Goal: Obtain resource: Obtain resource

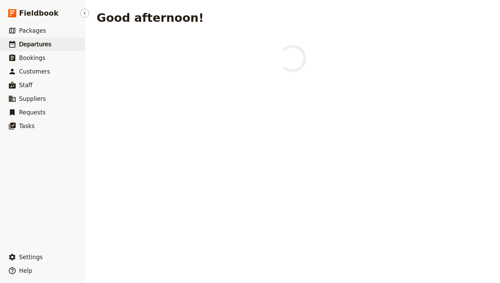
click at [41, 42] on span "Departures" at bounding box center [35, 44] width 32 height 7
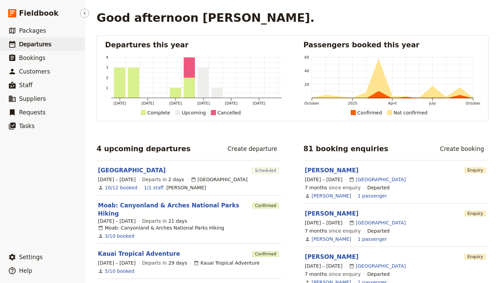
click at [46, 47] on span "Departures" at bounding box center [35, 44] width 32 height 7
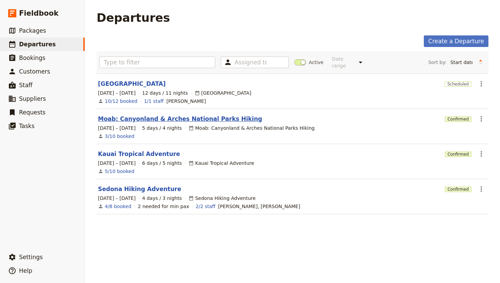
click at [120, 115] on link "Moab: Canyonland & Arches National Parks Hiking" at bounding box center [180, 119] width 164 height 8
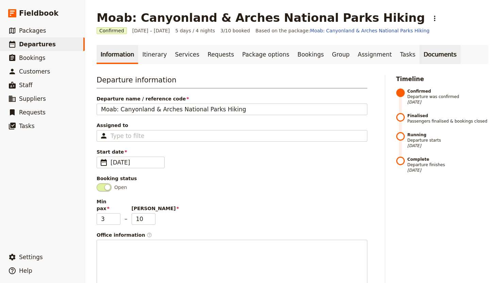
click at [419, 51] on link "Documents" at bounding box center [439, 54] width 41 height 19
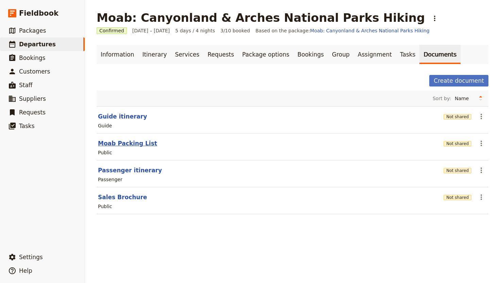
click at [123, 141] on button "Moab Packing List" at bounding box center [127, 143] width 59 height 8
select select "RUN_SHEET"
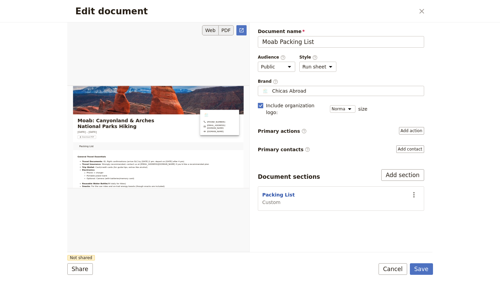
click at [225, 29] on button "PDF" at bounding box center [226, 30] width 15 height 10
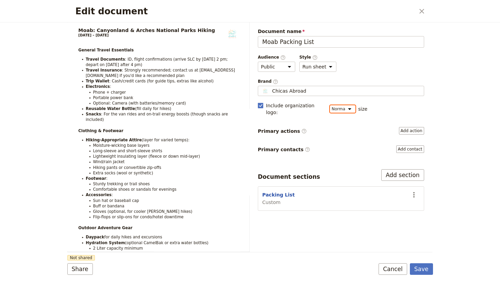
click at [352, 107] on select "Small Normal Large" at bounding box center [343, 108] width 26 height 7
click at [330, 105] on select "Small Normal Large" at bounding box center [343, 108] width 26 height 7
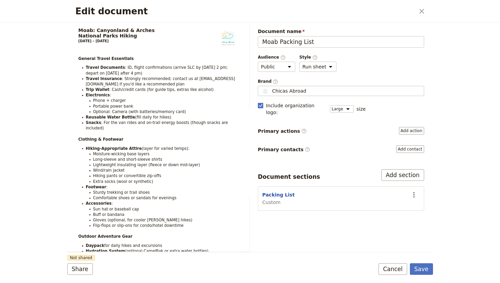
click at [479, 165] on div "Edit document ​ Moab:​ Canyonland & Arches National Parks Hiking [DATE] – [DATE…" at bounding box center [250, 141] width 500 height 283
click at [348, 105] on select "Small Normal Large" at bounding box center [342, 108] width 24 height 7
click at [330, 105] on select "Small Normal Large" at bounding box center [342, 108] width 24 height 7
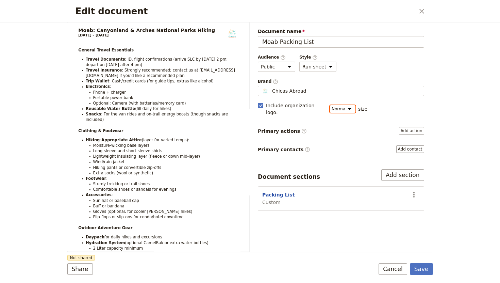
click at [349, 105] on select "Small Normal Large" at bounding box center [343, 108] width 26 height 7
select select "LARGE"
click at [330, 105] on select "Small Normal Large" at bounding box center [343, 108] width 26 height 7
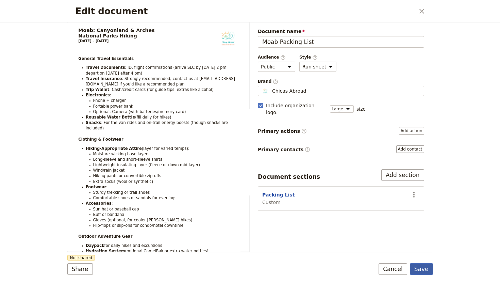
click at [425, 270] on button "Save" at bounding box center [421, 269] width 23 height 12
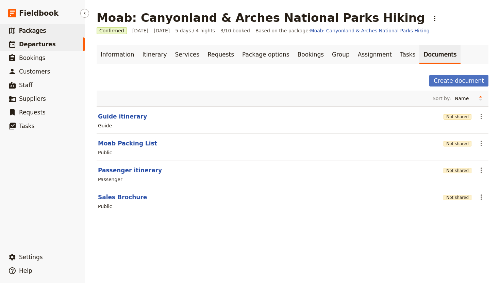
click at [46, 30] on link "​ Packages" at bounding box center [42, 31] width 85 height 14
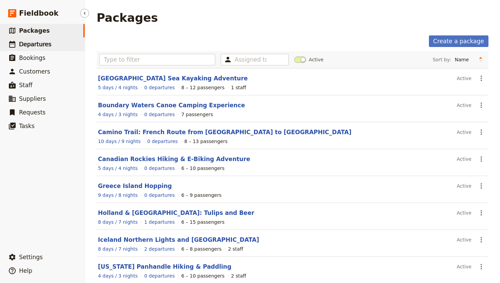
click at [37, 44] on span "Departures" at bounding box center [35, 44] width 32 height 7
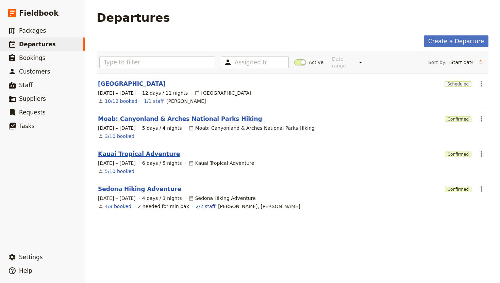
click at [133, 150] on link "Kauai Tropical Adventure" at bounding box center [139, 154] width 82 height 8
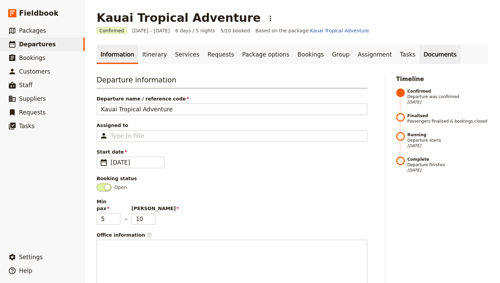
click at [419, 55] on link "Documents" at bounding box center [439, 54] width 41 height 19
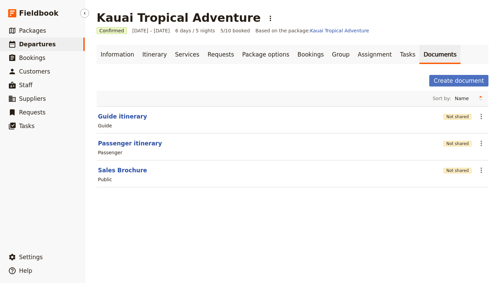
click at [38, 43] on span "Departures" at bounding box center [37, 44] width 37 height 7
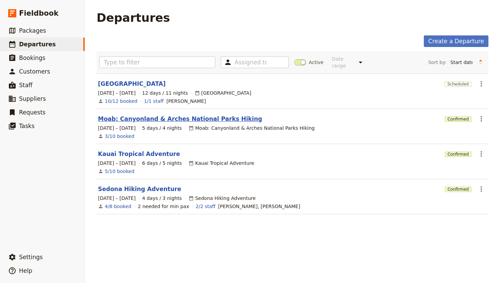
click at [154, 115] on link "Moab: Canyonland & Arches National Parks Hiking" at bounding box center [180, 119] width 164 height 8
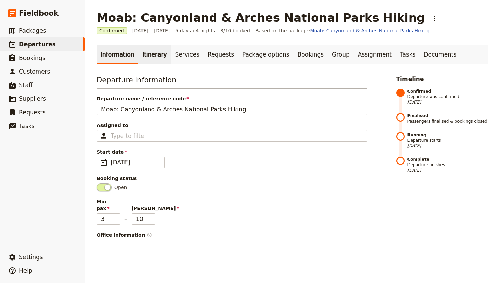
click at [151, 57] on link "Itinerary" at bounding box center [154, 54] width 33 height 19
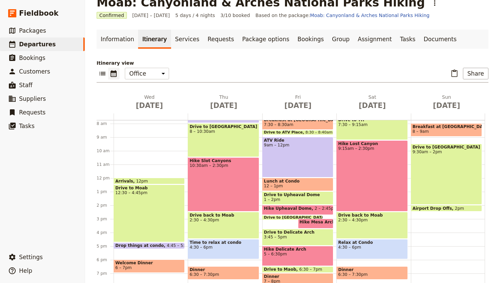
scroll to position [104, 0]
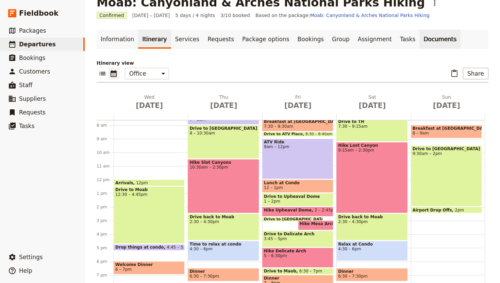
click at [419, 41] on link "Documents" at bounding box center [439, 39] width 41 height 19
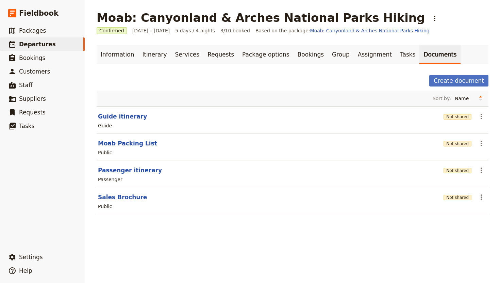
click at [121, 117] on button "Guide itinerary" at bounding box center [122, 116] width 49 height 8
select select "STAFF"
select select "RUN_SHEET"
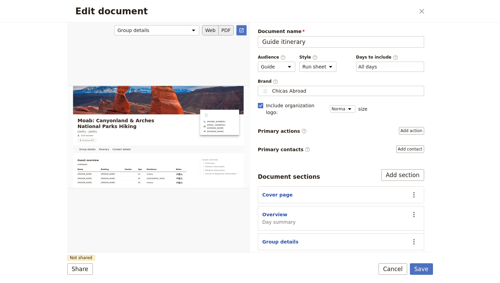
click at [227, 31] on button "PDF" at bounding box center [226, 30] width 15 height 10
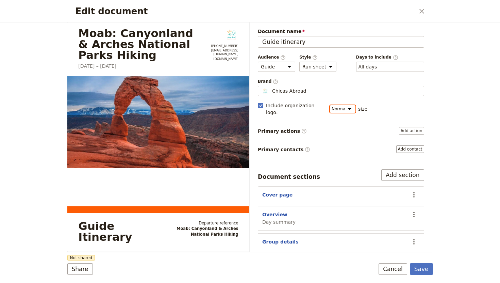
click at [350, 105] on select "Small Normal Large" at bounding box center [343, 108] width 26 height 7
select select "LARGE"
click at [330, 105] on select "Small Normal Large" at bounding box center [343, 108] width 26 height 7
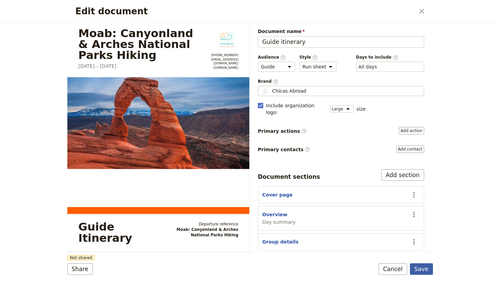
click at [422, 266] on button "Save" at bounding box center [421, 269] width 23 height 12
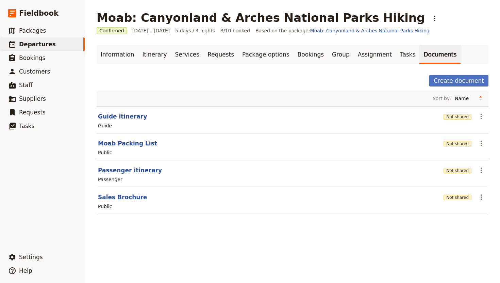
click at [130, 112] on section "Guide itinerary Not shared ​ Guide" at bounding box center [293, 119] width 392 height 27
click at [130, 115] on button "Guide itinerary" at bounding box center [122, 116] width 49 height 8
select select "STAFF"
select select "RUN_SHEET"
select select "LARGE"
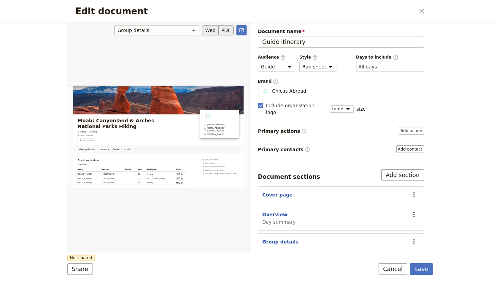
click at [224, 31] on button "PDF" at bounding box center [226, 30] width 15 height 10
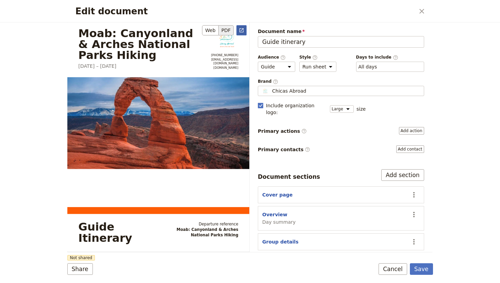
click at [240, 31] on icon "Open full preview" at bounding box center [241, 30] width 5 height 5
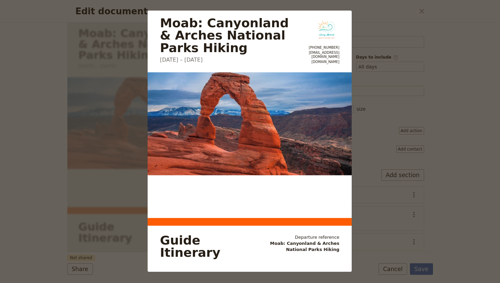
click at [44, 26] on div "Moab: Canyonland & Arches National Parks Hiking [DATE] – [DATE] [PHONE_NUMBER] …" at bounding box center [250, 141] width 500 height 283
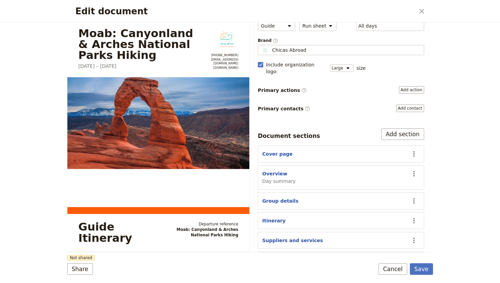
scroll to position [54, 0]
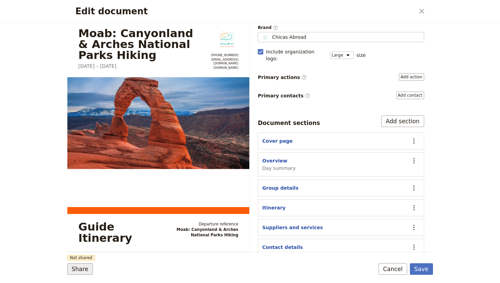
click at [84, 269] on button "Share" at bounding box center [80, 269] width 26 height 12
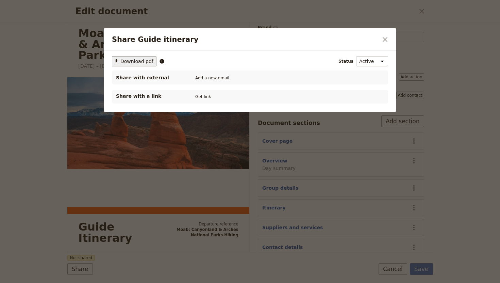
click at [145, 58] on span "Download pdf" at bounding box center [136, 61] width 33 height 7
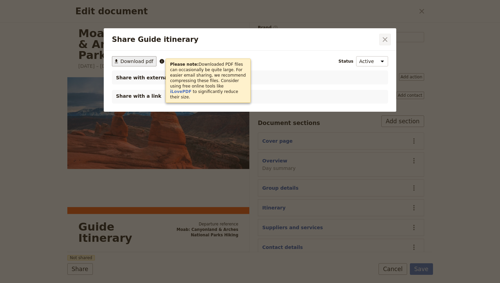
click at [388, 39] on icon "Close dialog" at bounding box center [385, 39] width 8 height 8
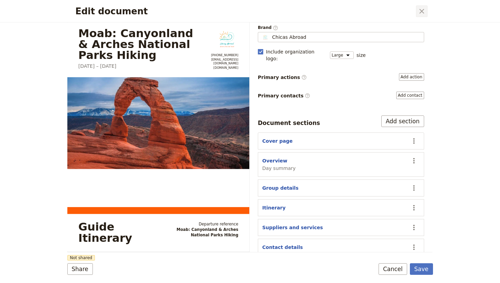
click at [420, 12] on icon "Close dialog" at bounding box center [422, 11] width 8 height 8
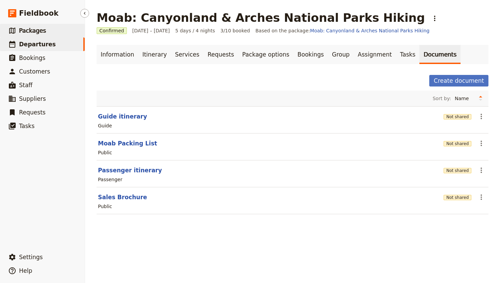
click at [45, 30] on link "​ Packages" at bounding box center [42, 31] width 85 height 14
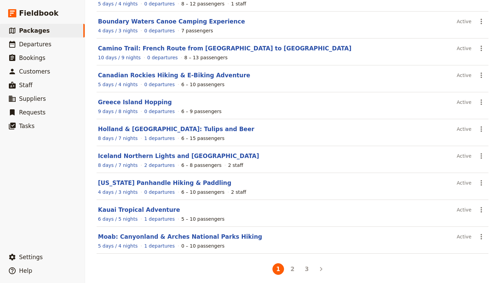
scroll to position [88, 0]
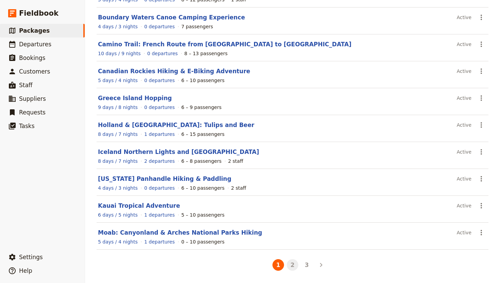
click at [292, 264] on button "2" at bounding box center [293, 265] width 12 height 12
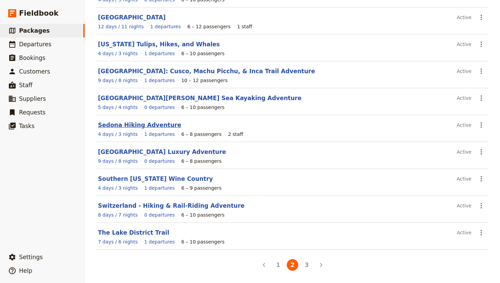
click at [151, 125] on link "Sedona Hiking Adventure" at bounding box center [139, 124] width 83 height 7
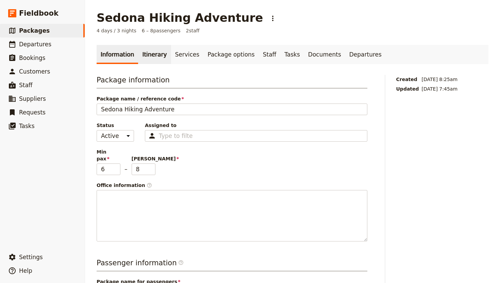
click at [155, 49] on link "Itinerary" at bounding box center [154, 54] width 33 height 19
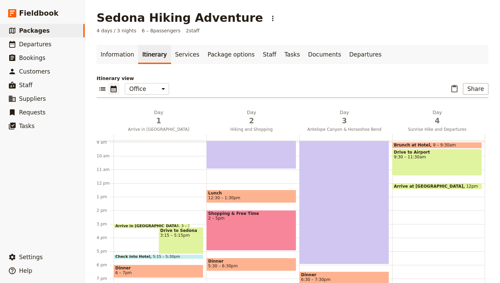
scroll to position [109, 0]
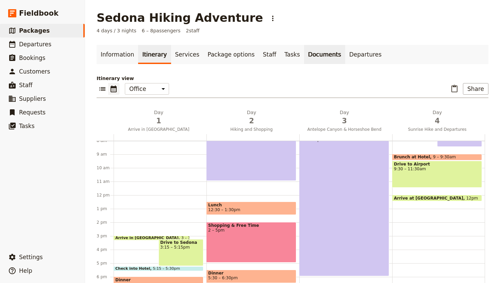
click at [307, 52] on link "Documents" at bounding box center [324, 54] width 41 height 19
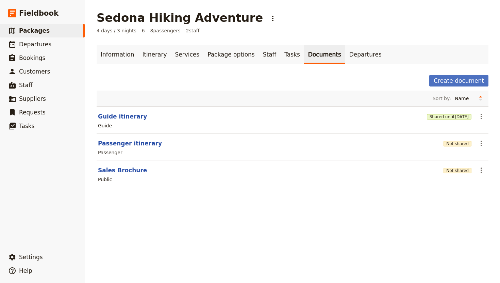
click at [118, 115] on button "Guide itinerary" at bounding box center [122, 116] width 49 height 8
select select "STAFF"
select select "RUN_SHEET"
select select "DEFAULT"
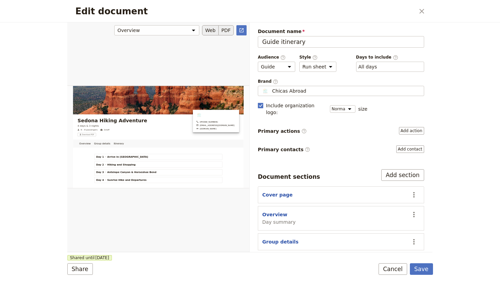
click at [229, 30] on button "PDF" at bounding box center [226, 30] width 15 height 10
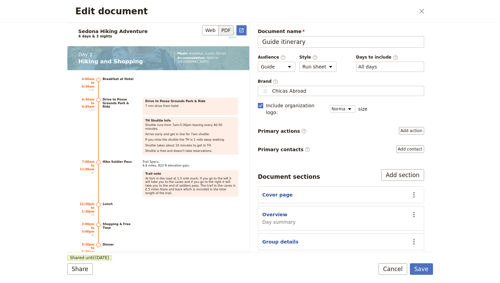
scroll to position [1523, 0]
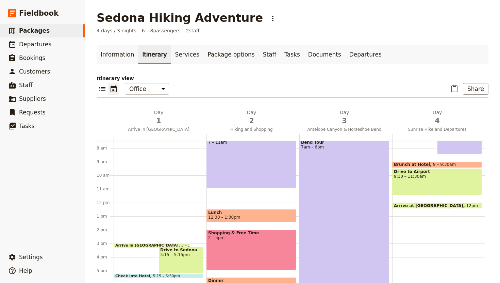
scroll to position [111, 0]
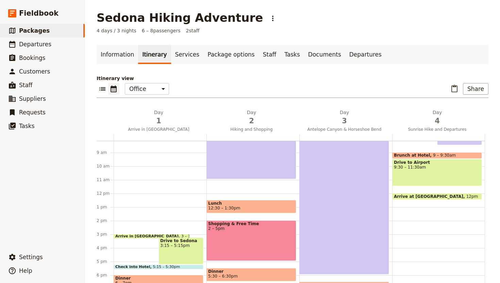
click at [262, 163] on div "Hike Soldier Pass 7 – 11am" at bounding box center [251, 152] width 90 height 54
select select "2"
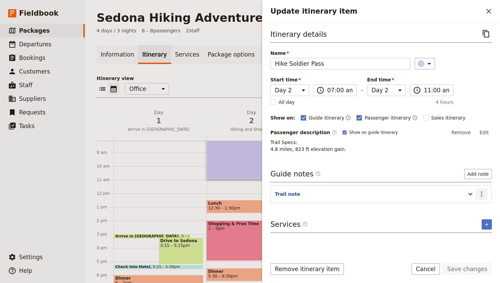
click at [483, 193] on icon "Actions" at bounding box center [482, 194] width 8 height 8
click at [469, 212] on span "Edit note" at bounding box center [461, 208] width 21 height 7
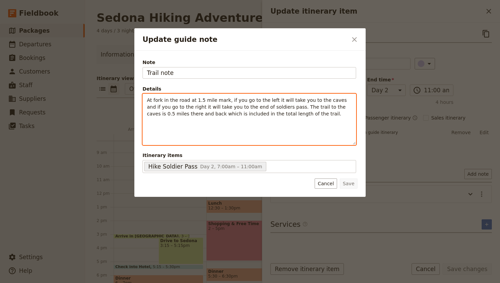
click at [266, 101] on span "At fork in the road at 1.5 mile mark, if you go to the left it will take you to…" at bounding box center [247, 106] width 201 height 19
click at [186, 106] on span "At fork in the road at 1.5 mile mark, if you go to the right it will take you t…" at bounding box center [249, 106] width 205 height 19
click at [302, 114] on p "At fork in the road at 1.5 mile mark, if you go to the right it will take you t…" at bounding box center [249, 107] width 205 height 20
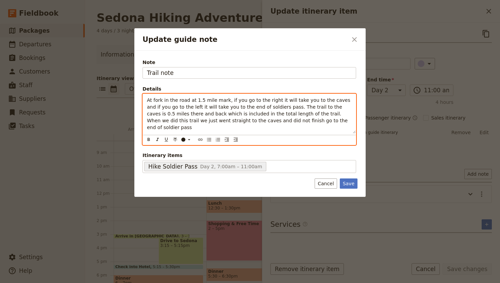
click at [249, 121] on span "At fork in the road at 1.5 mile mark, if you go to the right it will take you t…" at bounding box center [249, 113] width 205 height 33
click at [243, 120] on span "At fork in the road at 1.5 mile mark, if you go to the right it will take you t…" at bounding box center [249, 113] width 205 height 33
click at [305, 122] on p "At fork in the road at 1.5 mile mark, if you go to the right it will take you t…" at bounding box center [249, 114] width 205 height 34
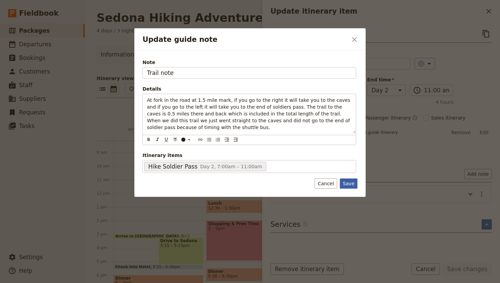
click at [352, 180] on button "Save" at bounding box center [349, 183] width 18 height 10
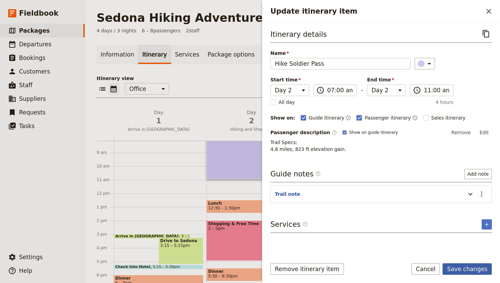
click at [474, 265] on button "Save changes" at bounding box center [466, 269] width 49 height 12
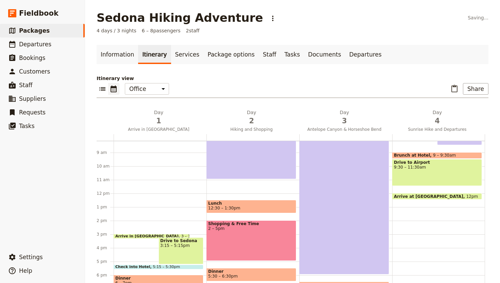
scroll to position [95, 0]
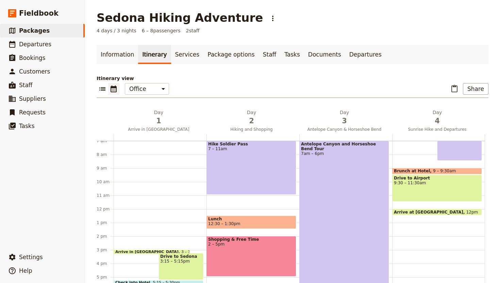
click at [235, 160] on div "Hike Soldier Pass 7 – 11am" at bounding box center [251, 167] width 90 height 54
select select "2"
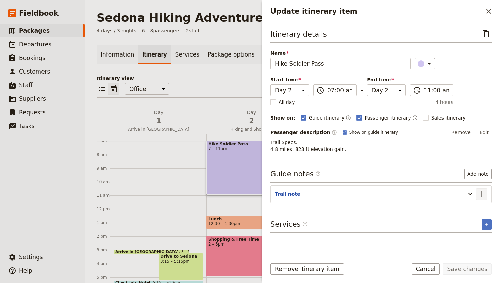
click at [480, 195] on icon "Actions" at bounding box center [482, 194] width 8 height 8
click at [461, 206] on span "Edit note" at bounding box center [461, 208] width 21 height 7
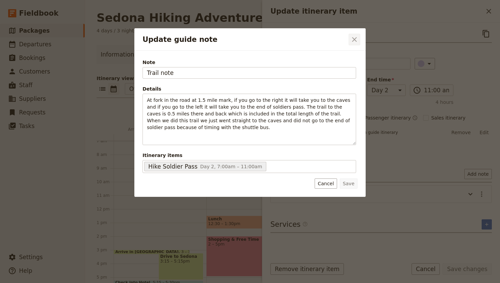
click at [356, 41] on icon "Close dialog" at bounding box center [354, 39] width 8 height 8
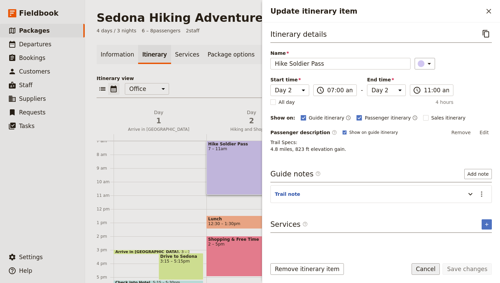
click at [433, 267] on button "Cancel" at bounding box center [426, 269] width 29 height 12
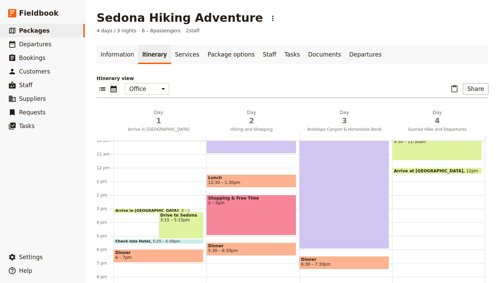
scroll to position [141, 0]
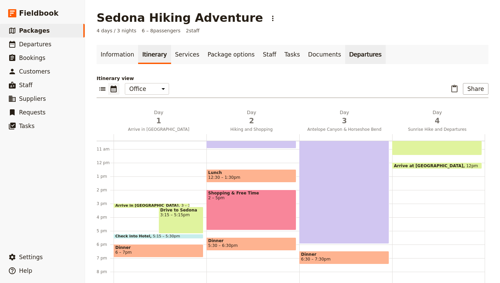
click at [345, 61] on link "Departures" at bounding box center [365, 54] width 40 height 19
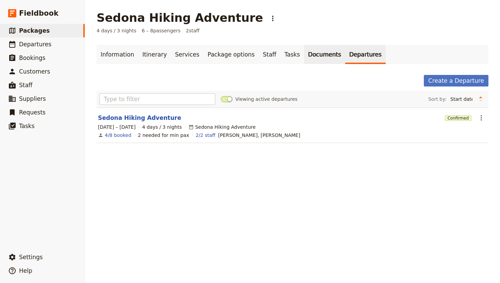
click at [305, 47] on link "Documents" at bounding box center [324, 54] width 41 height 19
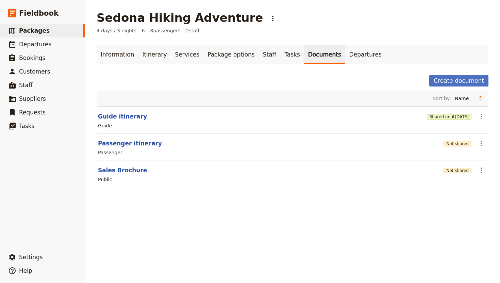
click at [118, 116] on button "Guide itinerary" at bounding box center [122, 116] width 49 height 8
select select "STAFF"
select select "RUN_SHEET"
select select "DEFAULT"
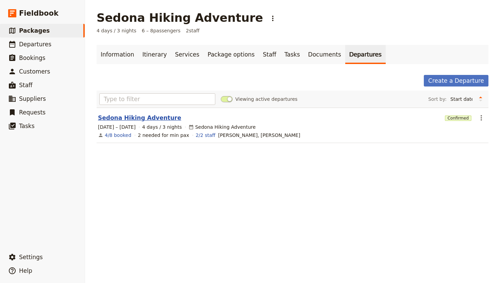
click at [153, 118] on link "Sedona Hiking Adventure" at bounding box center [139, 118] width 83 height 8
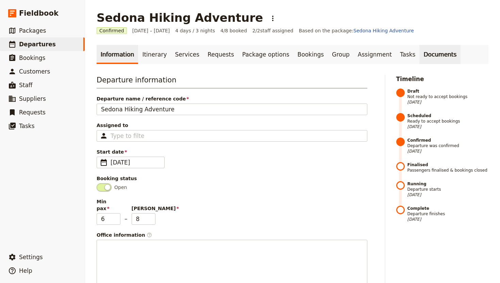
click at [419, 56] on link "Documents" at bounding box center [439, 54] width 41 height 19
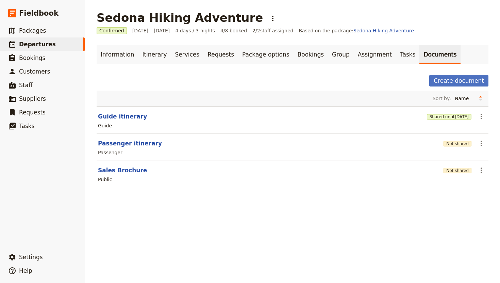
click at [131, 115] on button "Guide itinerary" at bounding box center [122, 116] width 49 height 8
select select "STAFF"
select select "RUN_SHEET"
select select "DEFAULT"
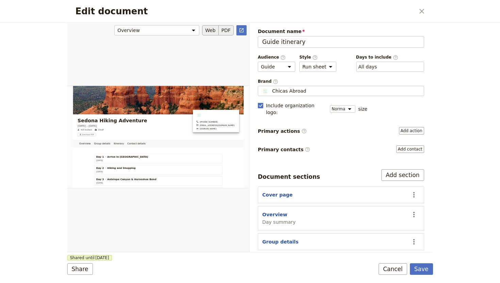
click at [229, 28] on button "PDF" at bounding box center [226, 30] width 15 height 10
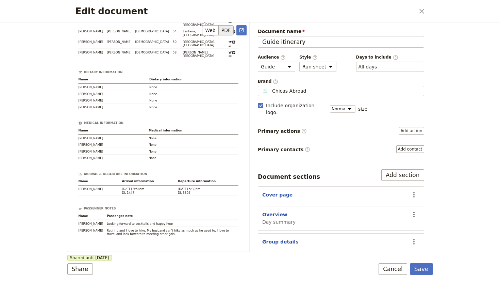
scroll to position [495, 0]
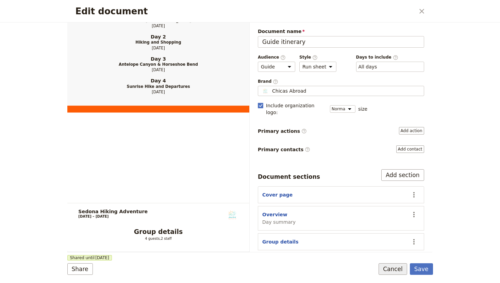
click at [391, 268] on button "Cancel" at bounding box center [393, 269] width 29 height 12
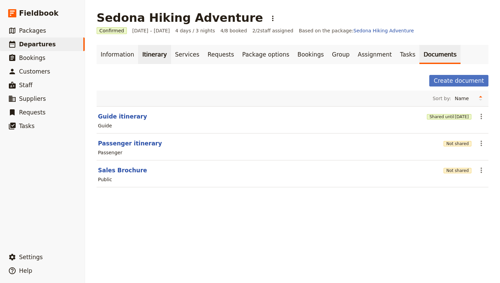
click at [147, 53] on link "Itinerary" at bounding box center [154, 54] width 33 height 19
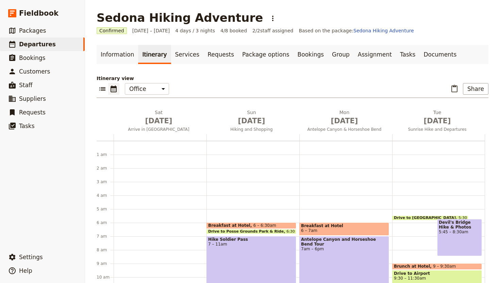
scroll to position [68, 0]
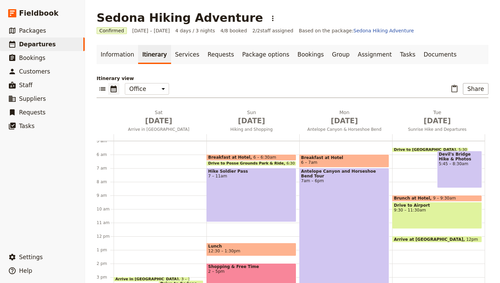
click at [258, 203] on div "Hike Soldier Pass 7 – 11am" at bounding box center [251, 195] width 90 height 54
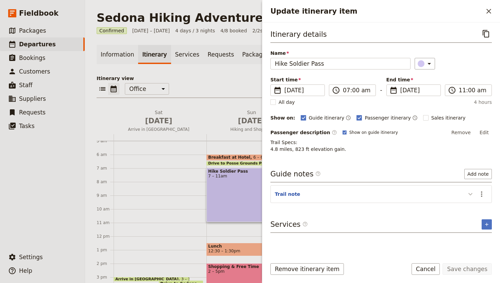
click at [468, 194] on icon "Update itinerary item" at bounding box center [470, 194] width 8 height 8
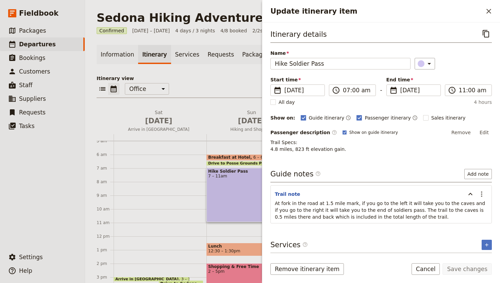
click at [394, 203] on span "At fork in the road at 1.5 mile mark, if you go to the left it will take you to…" at bounding box center [381, 209] width 212 height 19
click at [393, 201] on span "At fork in the road at 1.5 mile mark, if you go to the left it will take you to…" at bounding box center [381, 209] width 212 height 19
click at [480, 194] on icon "Actions" at bounding box center [482, 194] width 8 height 8
click at [469, 209] on span "Edit note" at bounding box center [461, 208] width 21 height 7
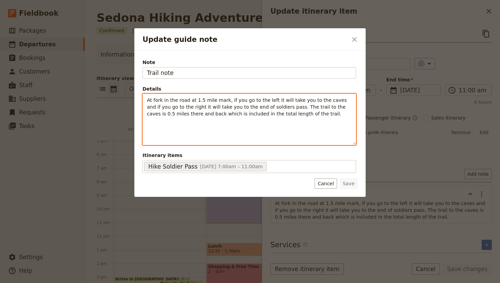
click at [266, 100] on span "At fork in the road at 1.5 mile mark, if you go to the left it will take you to…" at bounding box center [247, 106] width 201 height 19
click at [186, 106] on span "At fork in the road at 1.5 mile mark, if you go to the right it will take you t…" at bounding box center [249, 106] width 205 height 19
click at [299, 114] on p "At fork in the road at 1.5 mile mark, if you go to the right it will take you t…" at bounding box center [249, 107] width 205 height 20
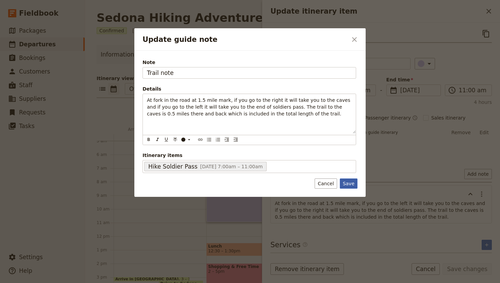
click at [349, 184] on button "Save" at bounding box center [349, 183] width 18 height 10
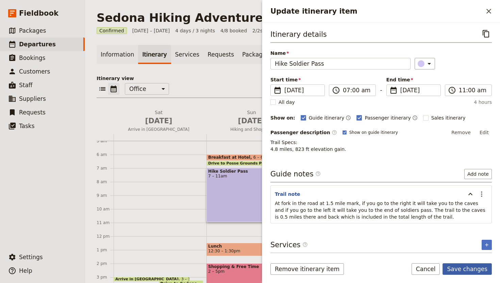
click at [458, 268] on button "Save changes" at bounding box center [466, 269] width 49 height 12
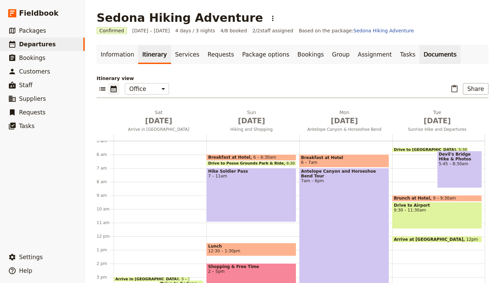
click at [419, 56] on link "Documents" at bounding box center [439, 54] width 41 height 19
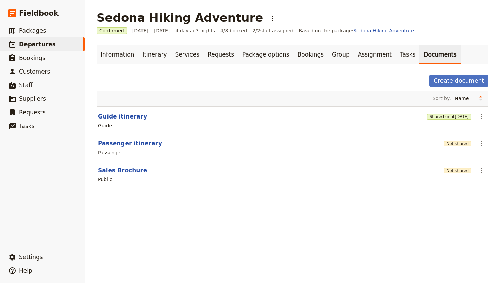
click at [135, 113] on button "Guide itinerary" at bounding box center [122, 116] width 49 height 8
select select "STAFF"
select select "RUN_SHEET"
select select "DEFAULT"
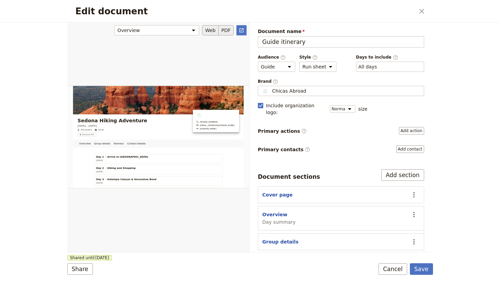
click at [228, 28] on button "PDF" at bounding box center [226, 30] width 15 height 10
